Goal: Check status

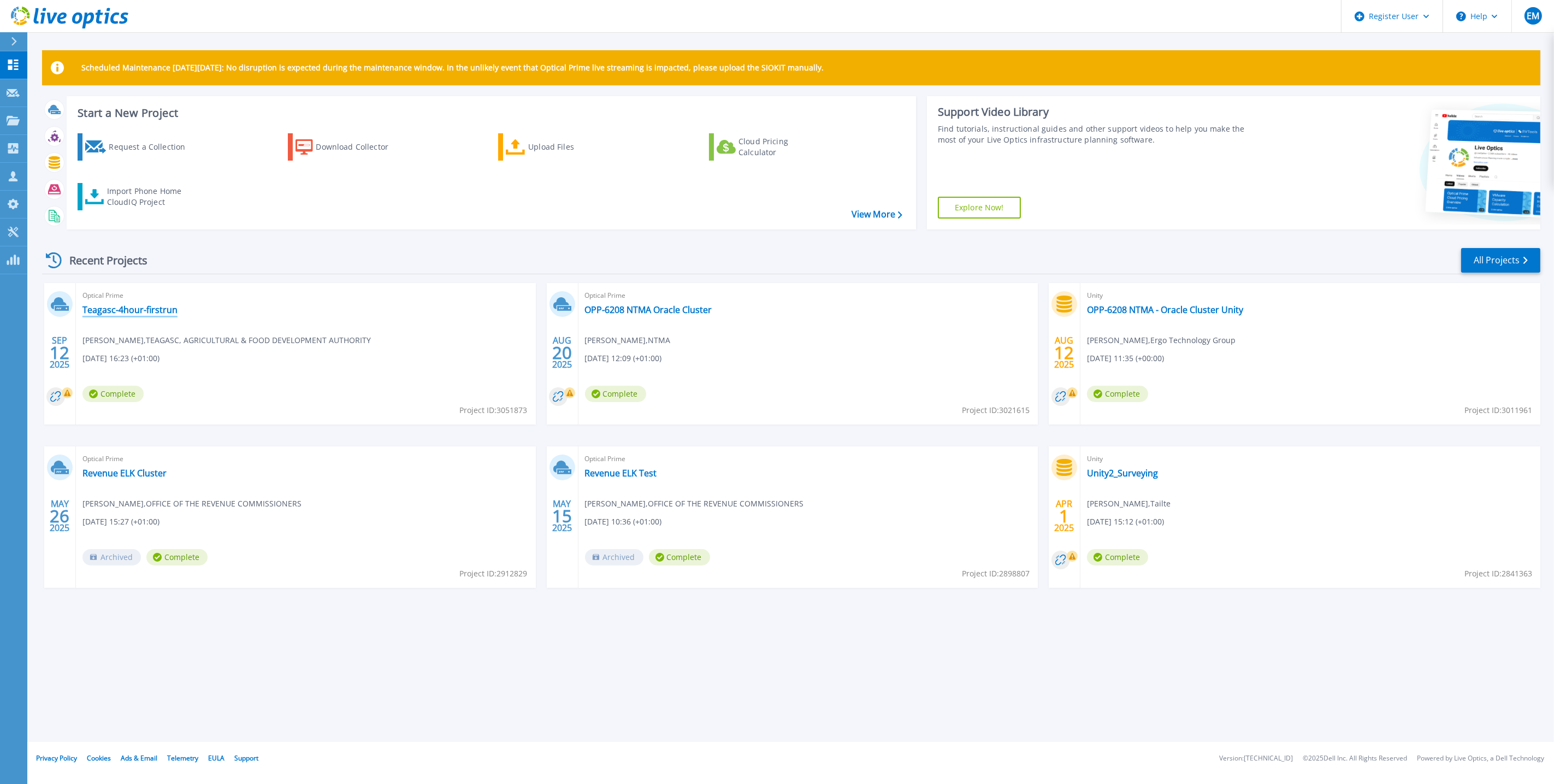
click at [115, 310] on link "Teagasc-4hour-firstrun" at bounding box center [130, 309] width 95 height 11
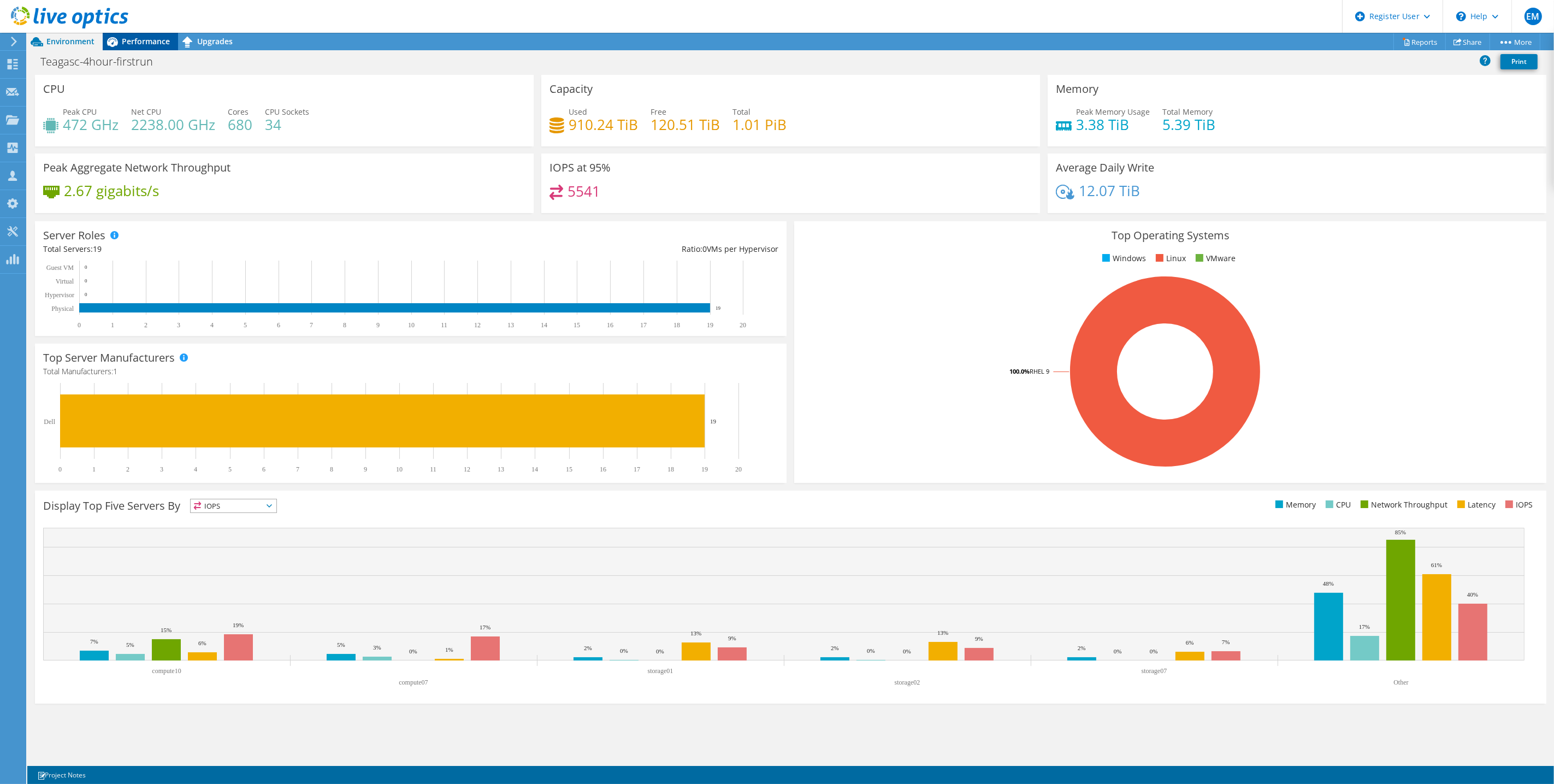
click at [128, 41] on span "Performance" at bounding box center [146, 41] width 48 height 11
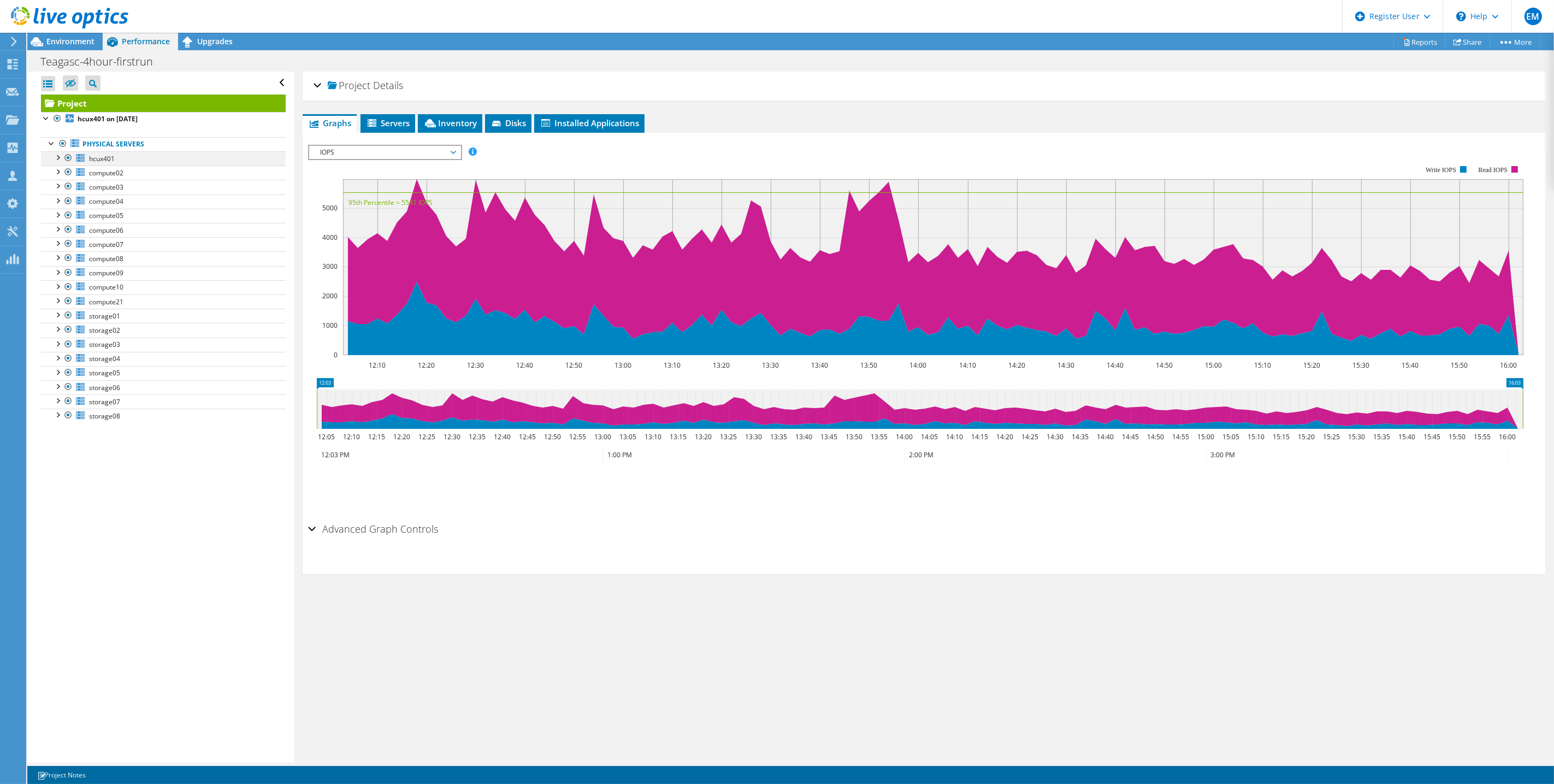
click at [55, 160] on div at bounding box center [57, 156] width 11 height 11
